Goal: Transaction & Acquisition: Obtain resource

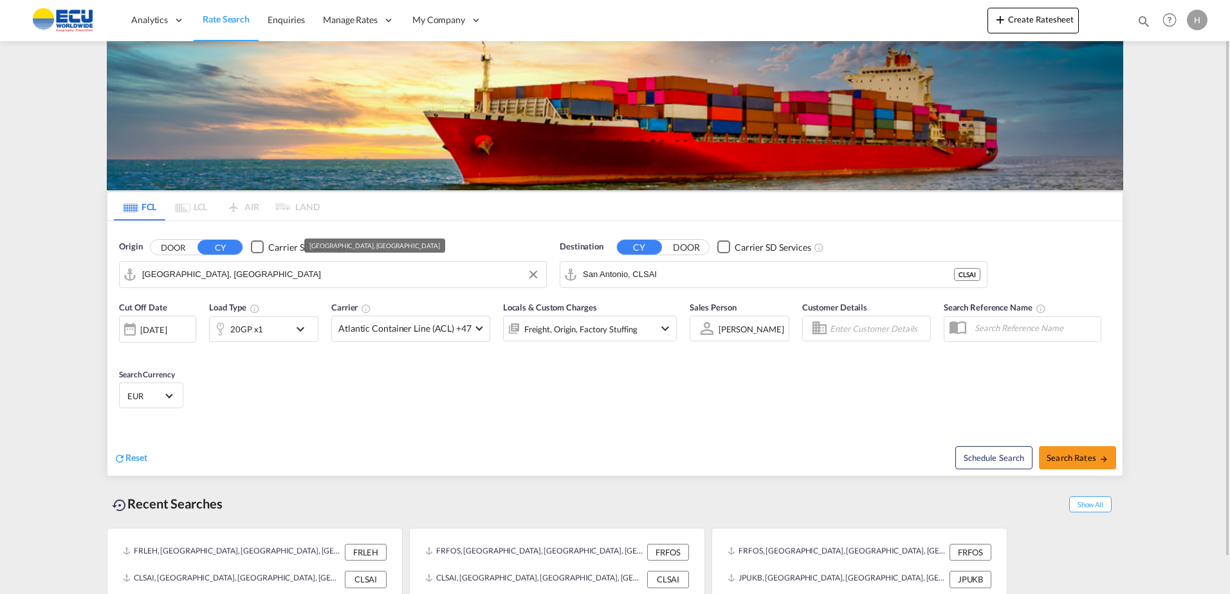
click at [679, 280] on input "San Antonio, CLSAI" at bounding box center [768, 274] width 371 height 19
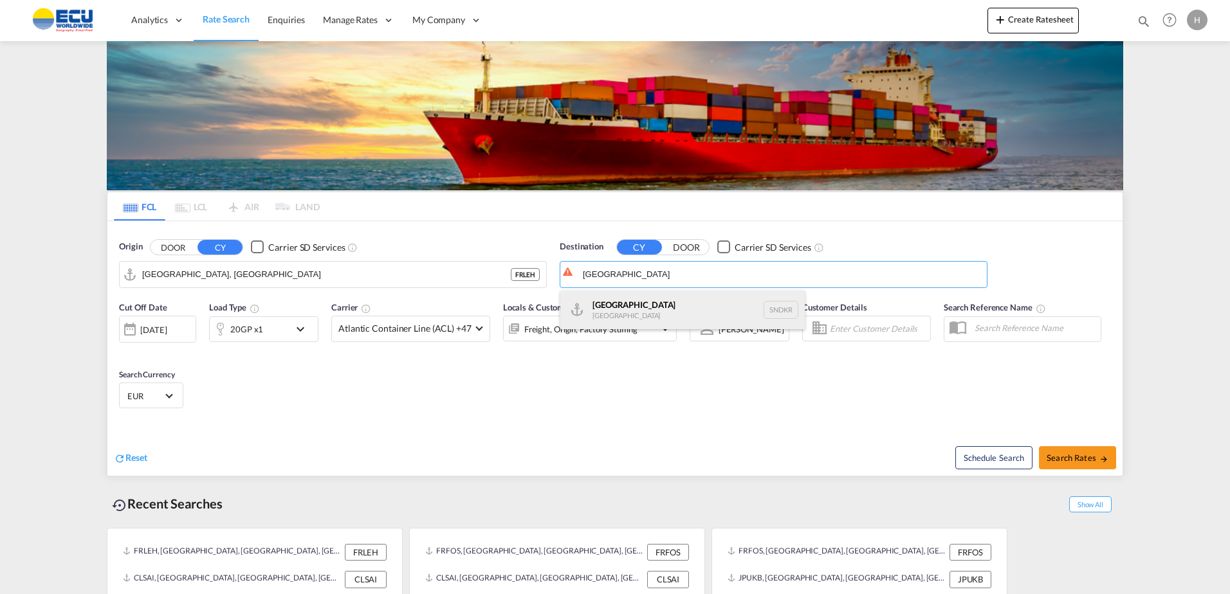
click at [635, 307] on div "Dakar [GEOGRAPHIC_DATA] SNDKR" at bounding box center [682, 310] width 244 height 39
type input "[GEOGRAPHIC_DATA], SNDKR"
click at [410, 336] on md-select-value "Atlantic Container Line (ACL) +47" at bounding box center [411, 328] width 158 height 25
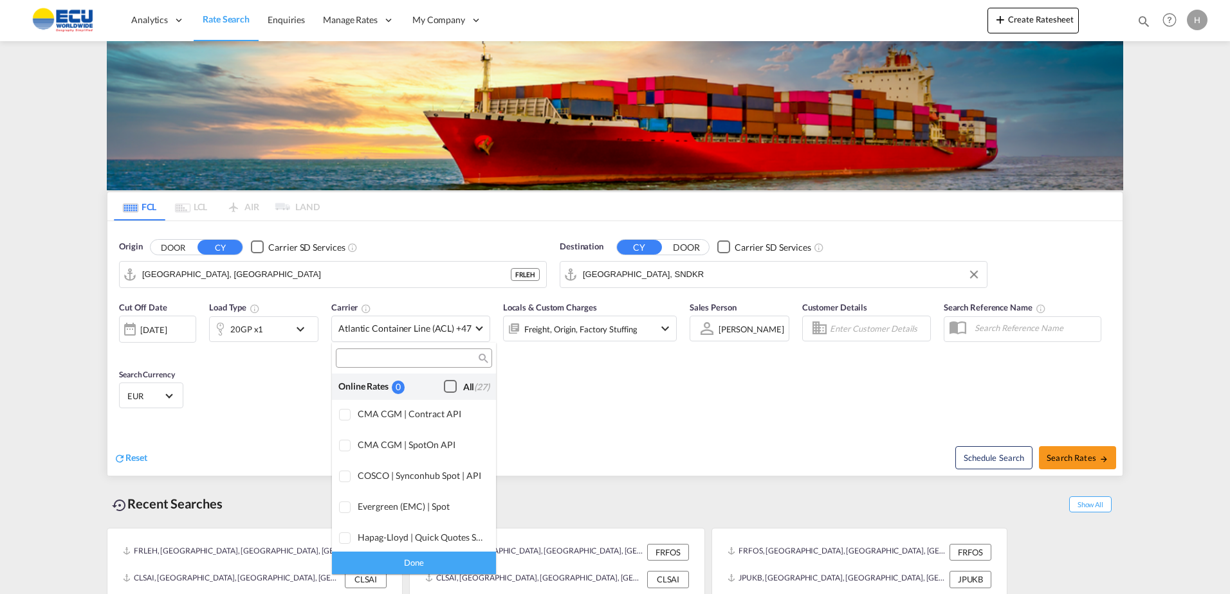
click at [444, 385] on div "Checkbox No Ink" at bounding box center [450, 386] width 13 height 13
click at [439, 561] on div "Done" at bounding box center [414, 563] width 164 height 23
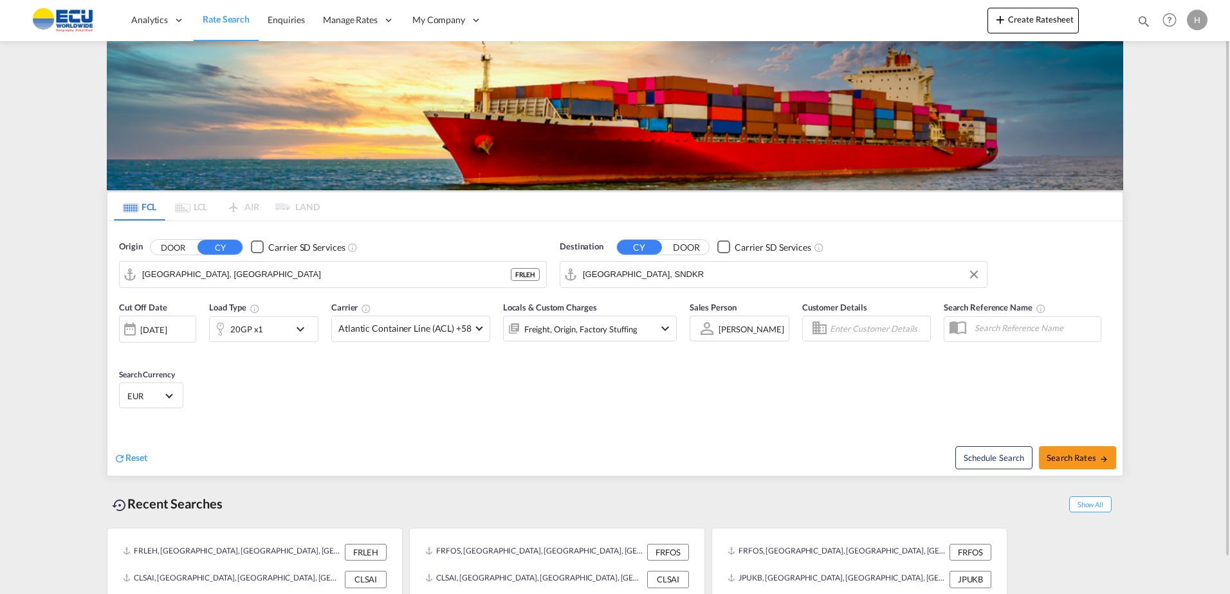
click at [583, 406] on div "Cut Off Date [DATE] [DATE] Load Type 20GP x1 Carrier Atlantic Container Line (A…" at bounding box center [614, 357] width 1015 height 125
click at [597, 343] on div "Locals & Custom Charges Freight, Origin, Factory Stuffing" at bounding box center [590, 328] width 174 height 54
click at [601, 332] on div "Freight, Origin, Factory Stuffing" at bounding box center [580, 329] width 113 height 18
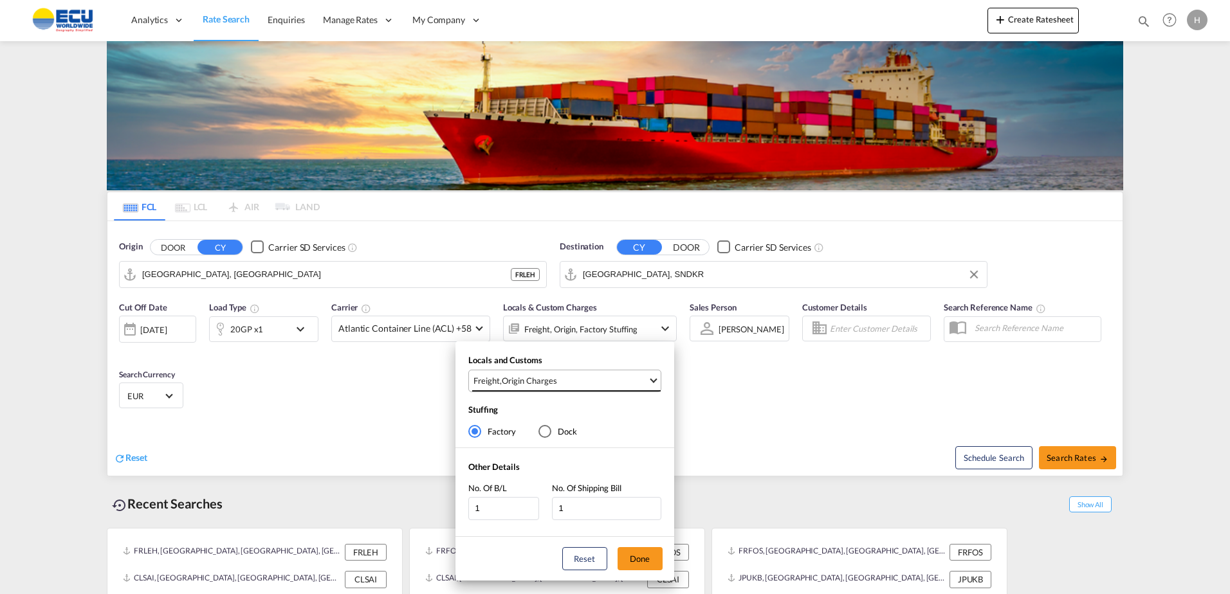
click at [606, 375] on span "Freight , Origin Charges" at bounding box center [560, 381] width 174 height 12
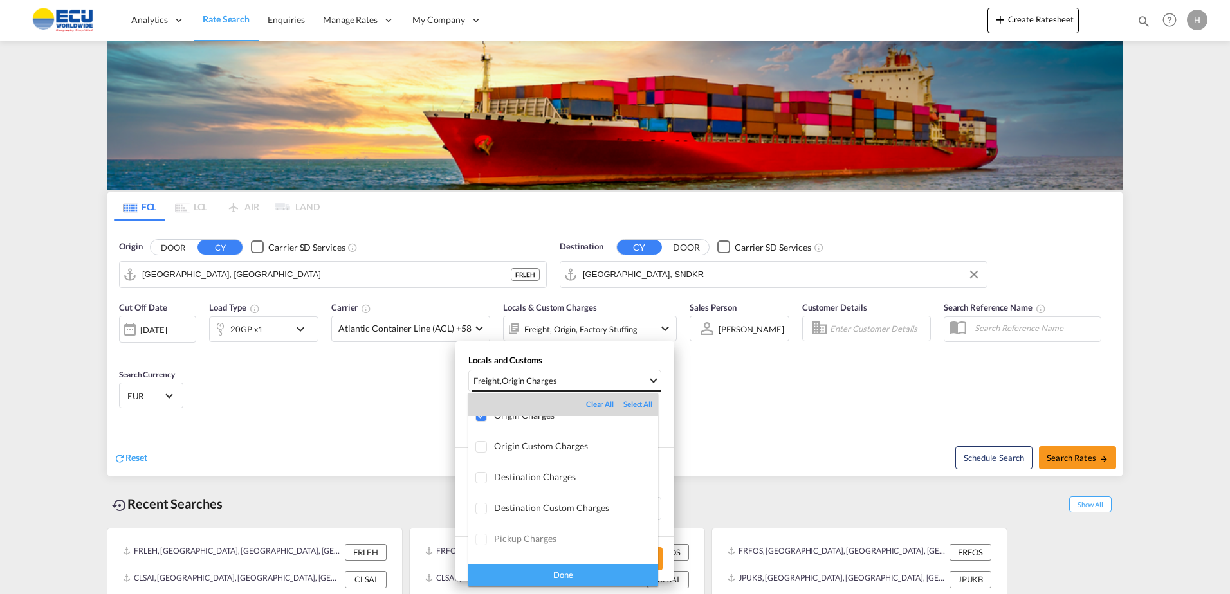
scroll to position [68, 0]
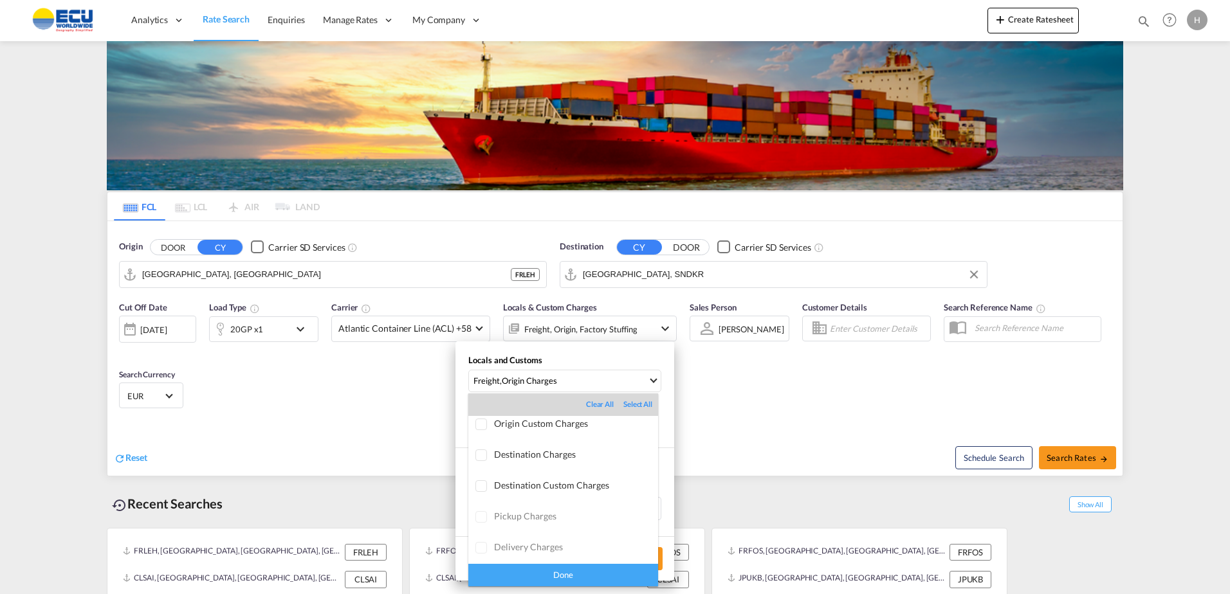
click at [599, 568] on div "Done" at bounding box center [563, 575] width 190 height 23
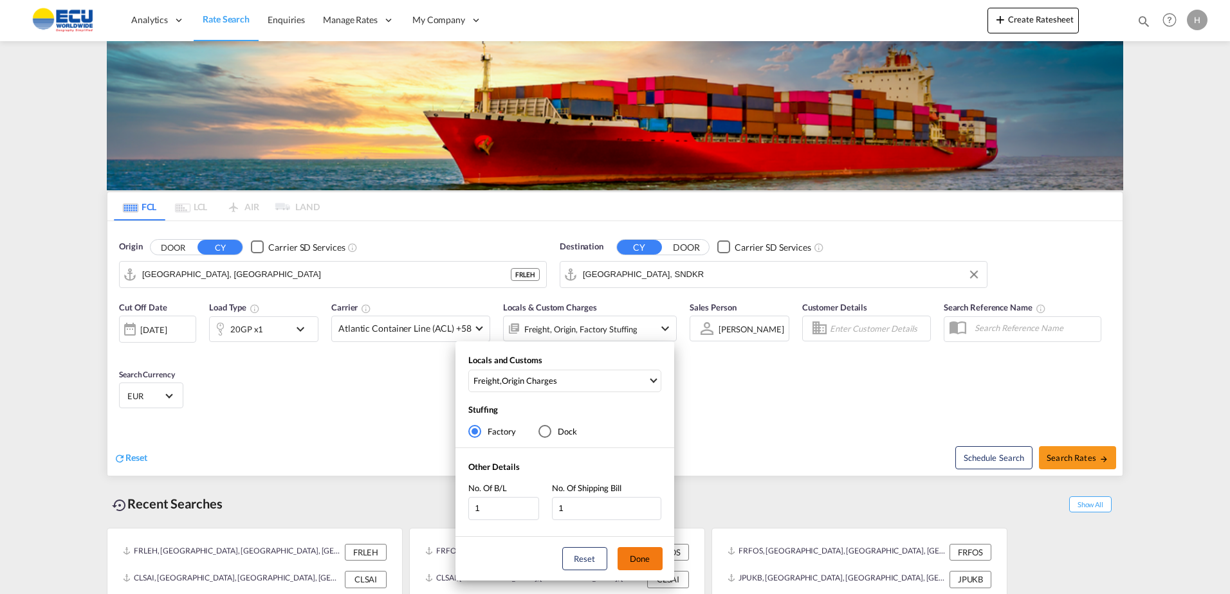
click at [633, 562] on button "Done" at bounding box center [639, 558] width 45 height 23
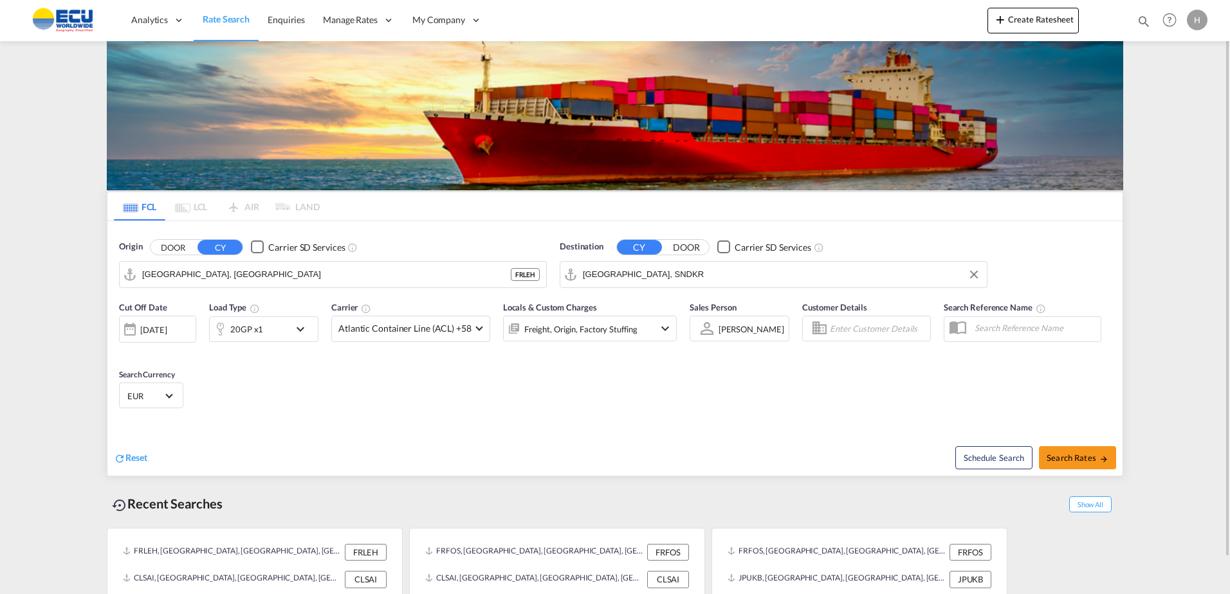
click at [594, 424] on div "Reset Schedule Search Search Rates" at bounding box center [614, 448] width 1015 height 56
click at [1071, 467] on button "Search Rates" at bounding box center [1077, 457] width 77 height 23
type input "FRLEH to SNDKR / [DATE]"
